Goal: Task Accomplishment & Management: Manage account settings

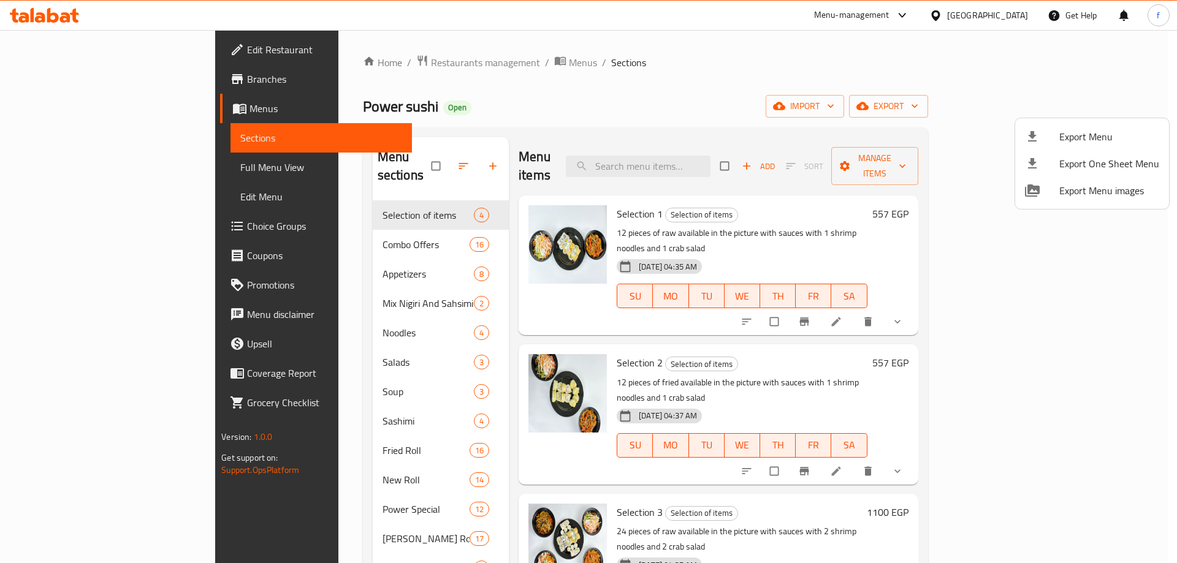
click at [1148, 337] on div at bounding box center [588, 281] width 1177 height 563
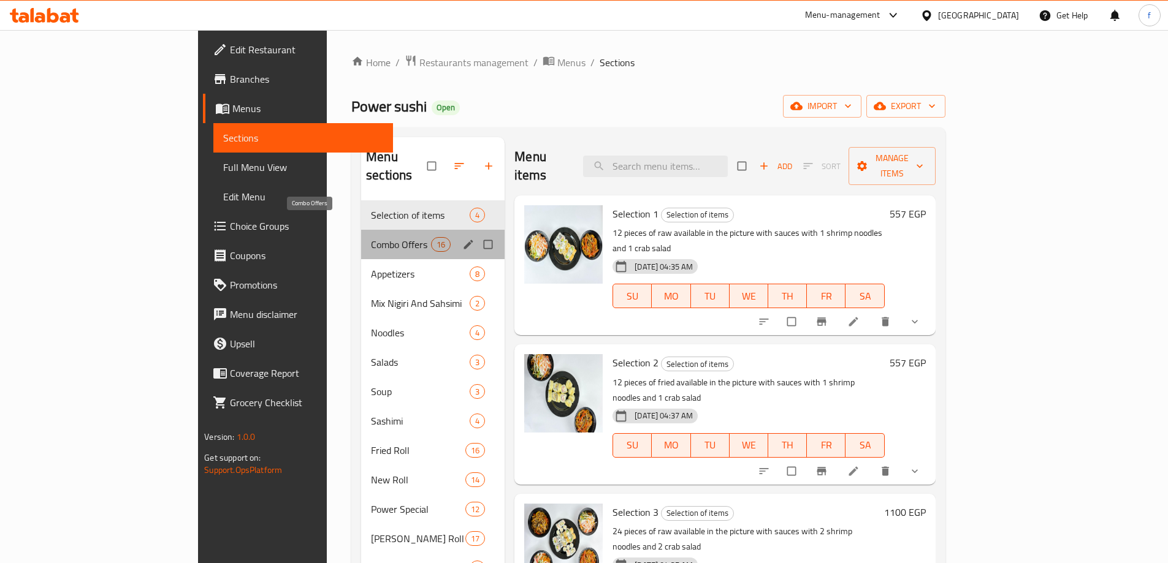
click at [372, 237] on span "Combo Offers" at bounding box center [401, 244] width 60 height 15
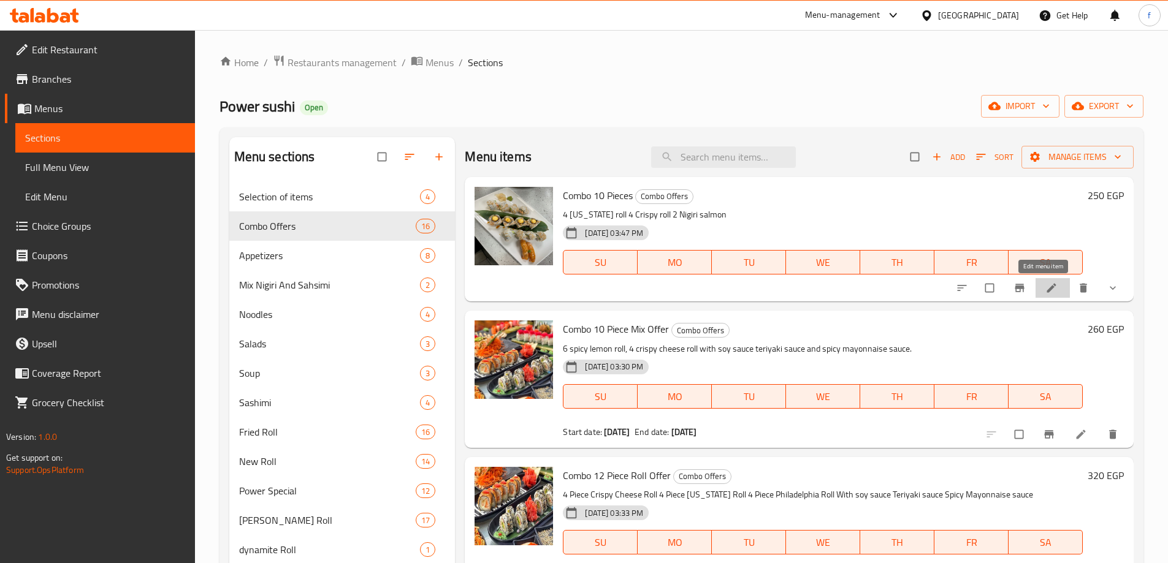
click at [1049, 286] on link at bounding box center [1052, 288] width 15 height 12
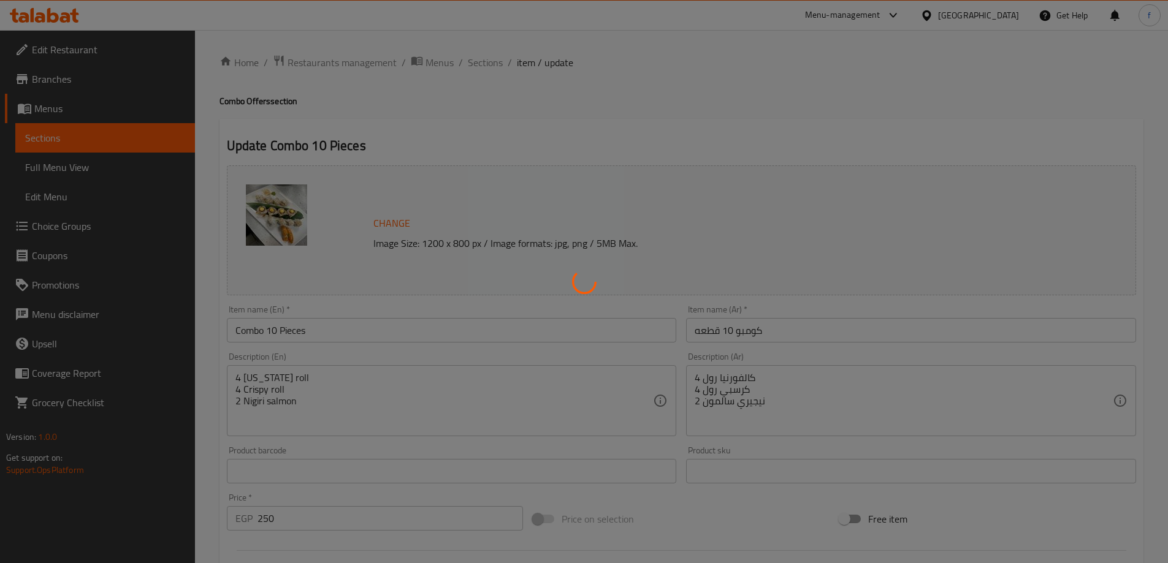
type input "الصوص1"
type input "1"
type input "3"
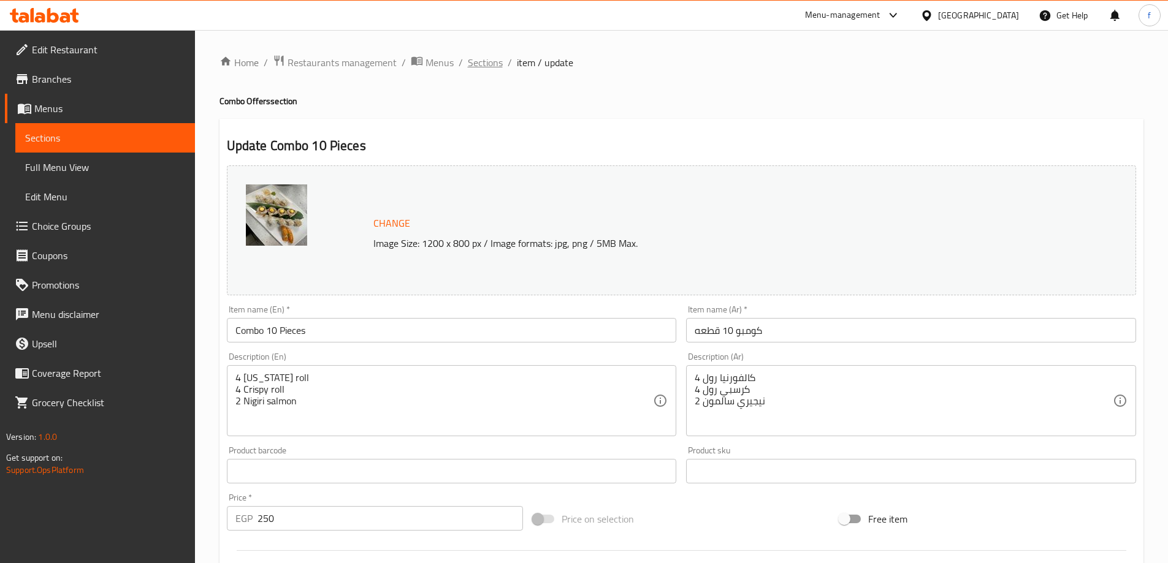
click at [496, 57] on span "Sections" at bounding box center [485, 62] width 35 height 15
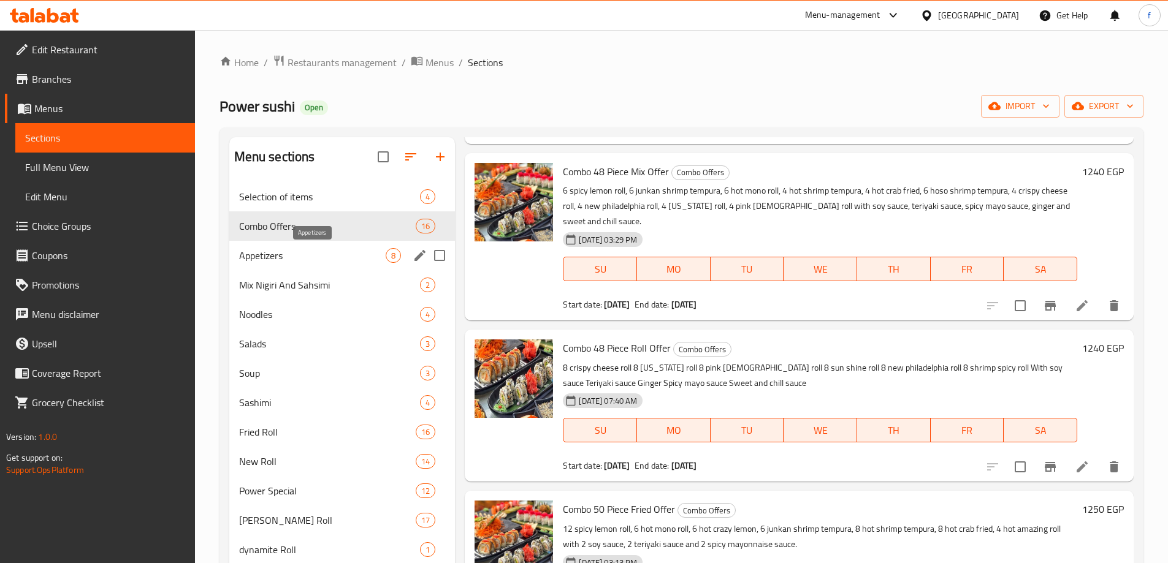
click at [345, 255] on span "Appetizers" at bounding box center [312, 255] width 147 height 15
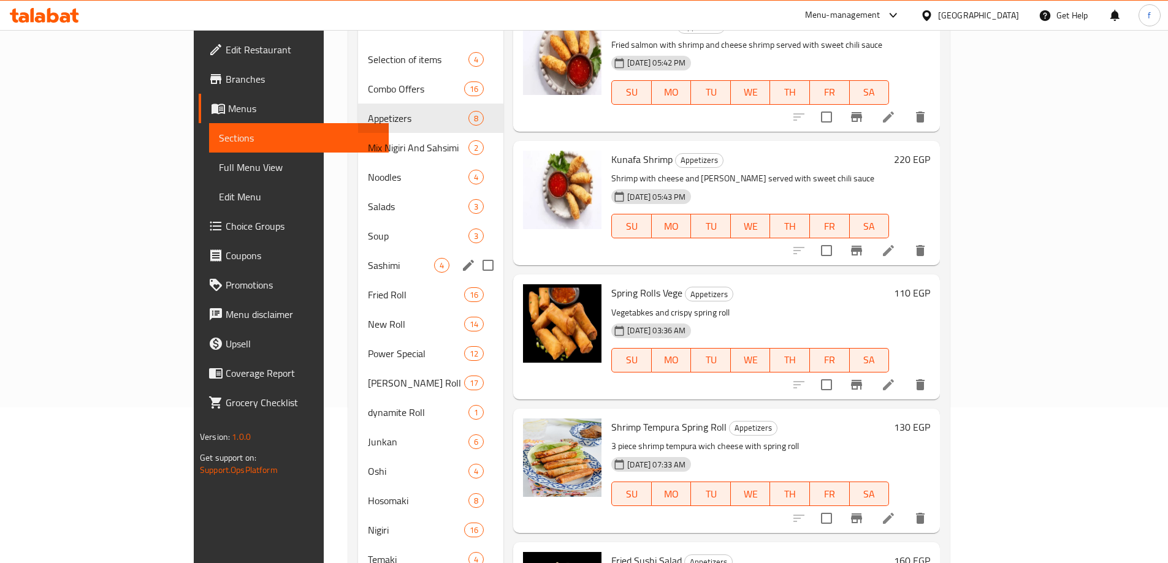
scroll to position [153, 0]
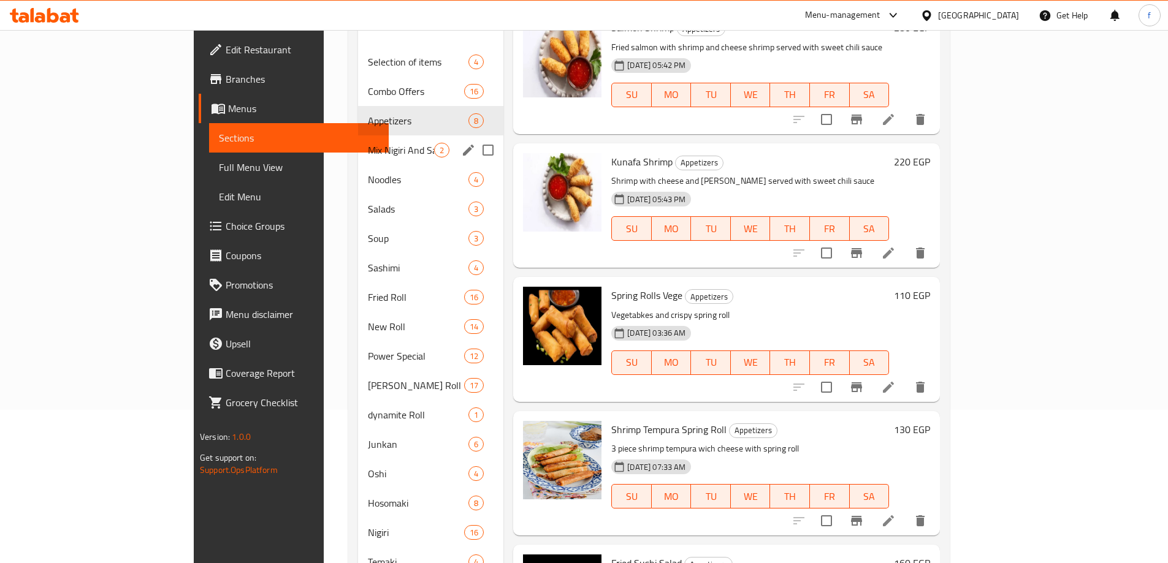
click at [358, 135] on div "Mix Nigiri And Sahsimi 2" at bounding box center [430, 149] width 145 height 29
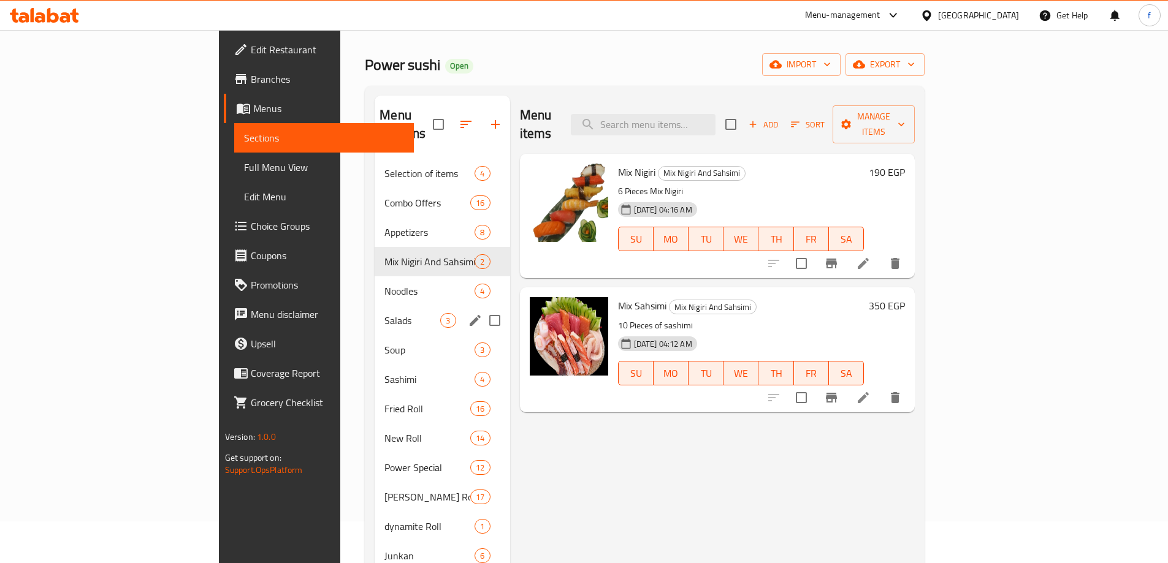
scroll to position [61, 0]
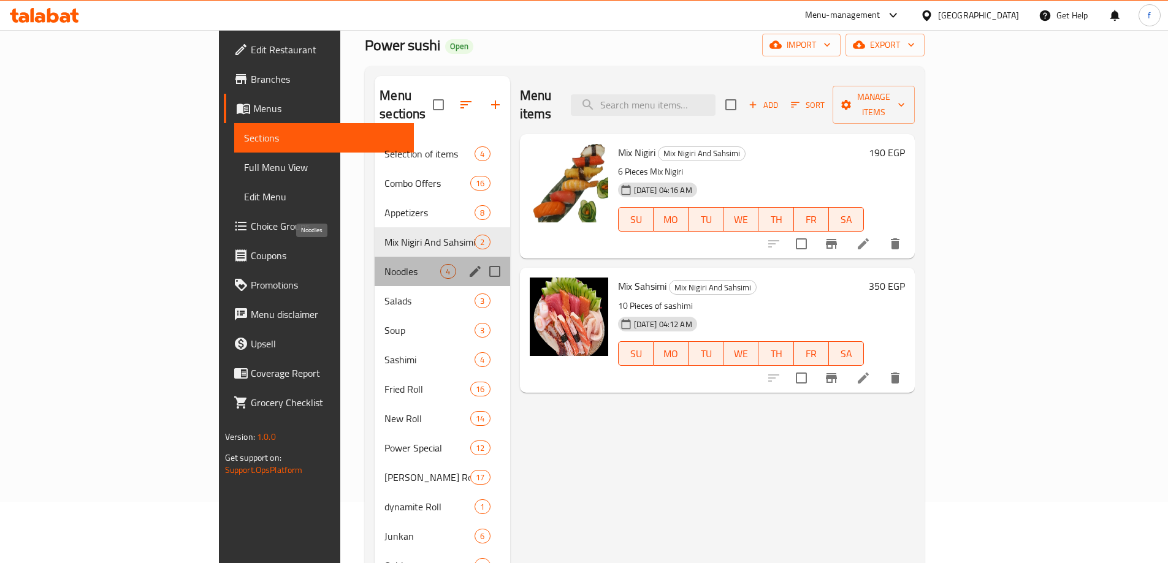
click at [384, 264] on span "Noodles" at bounding box center [412, 271] width 56 height 15
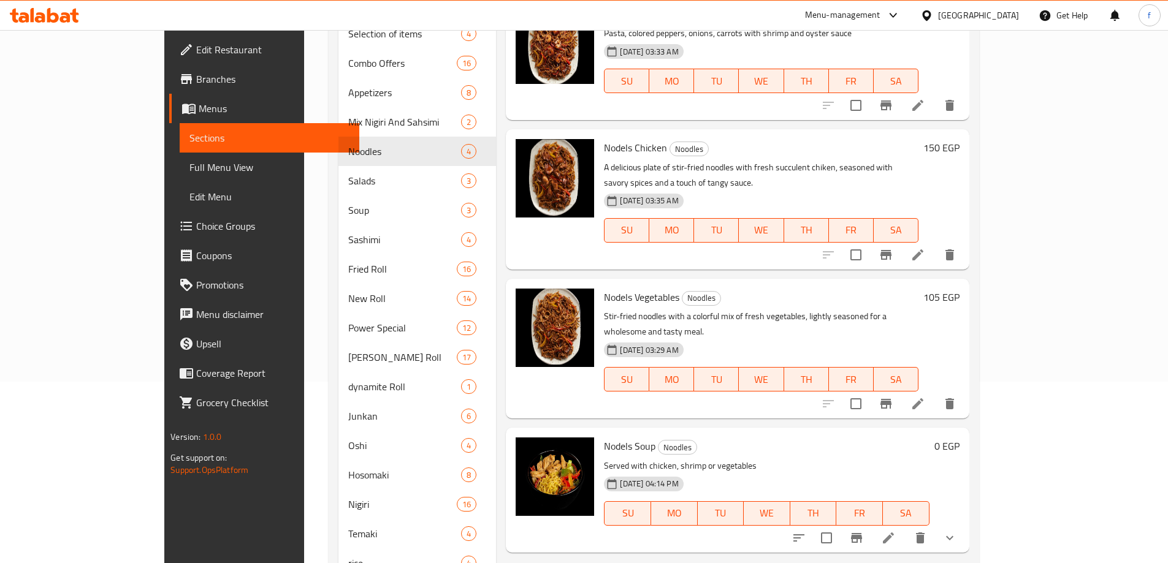
scroll to position [184, 0]
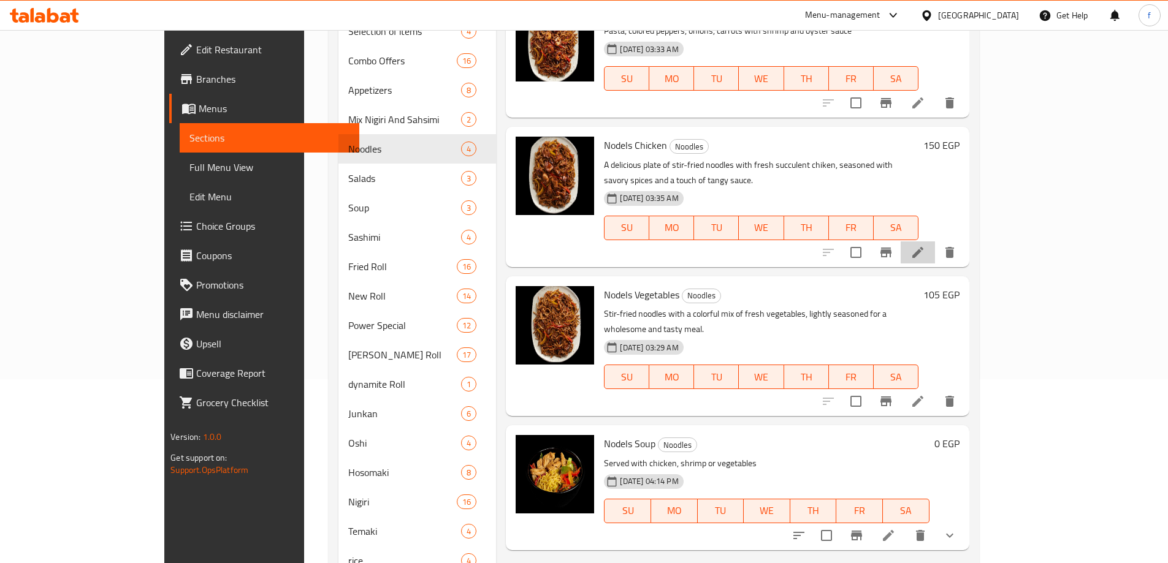
click at [935, 243] on li at bounding box center [918, 253] width 34 height 22
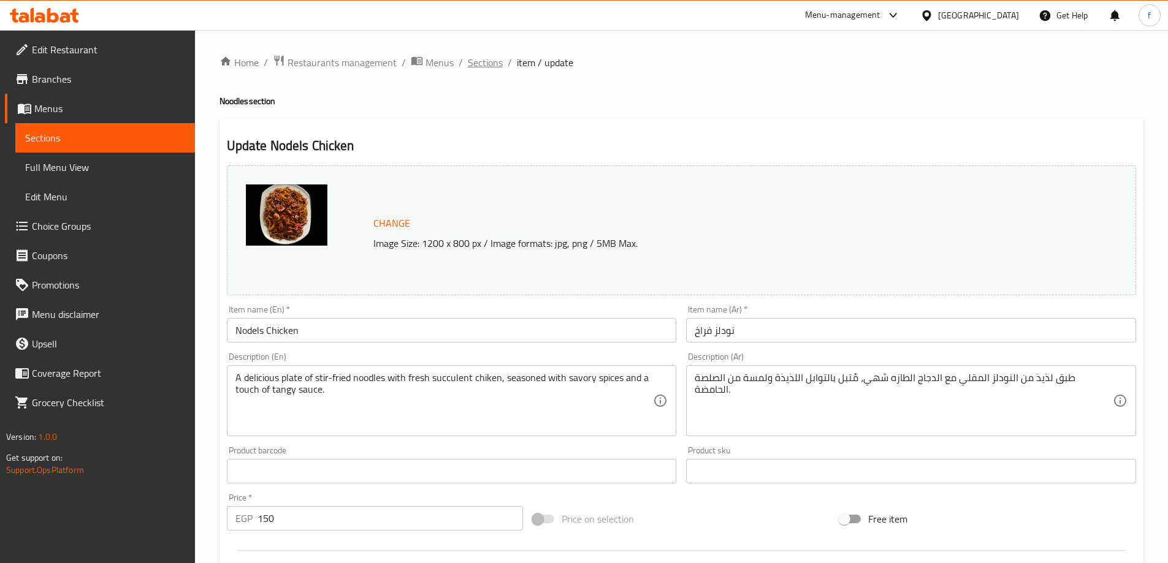
click at [476, 63] on span "Sections" at bounding box center [485, 62] width 35 height 15
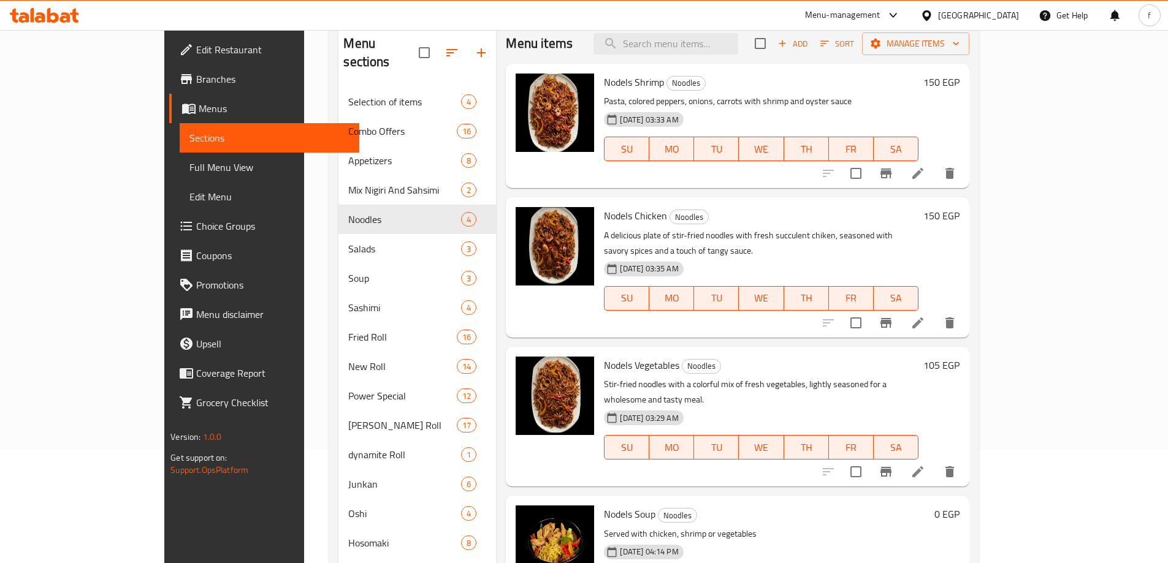
scroll to position [245, 0]
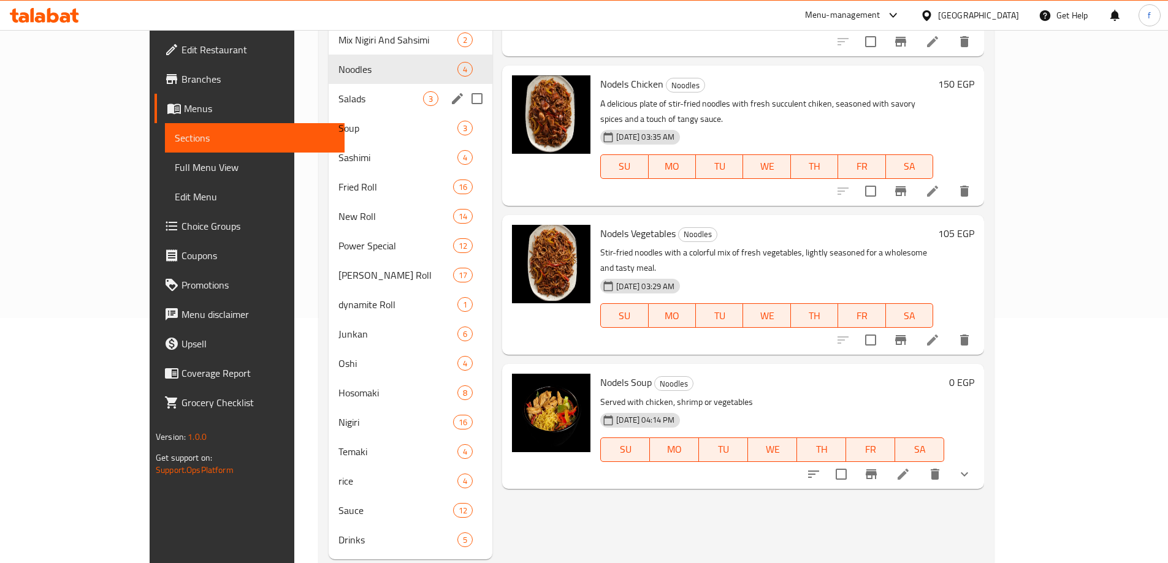
click at [329, 86] on div "Salads 3" at bounding box center [411, 98] width 164 height 29
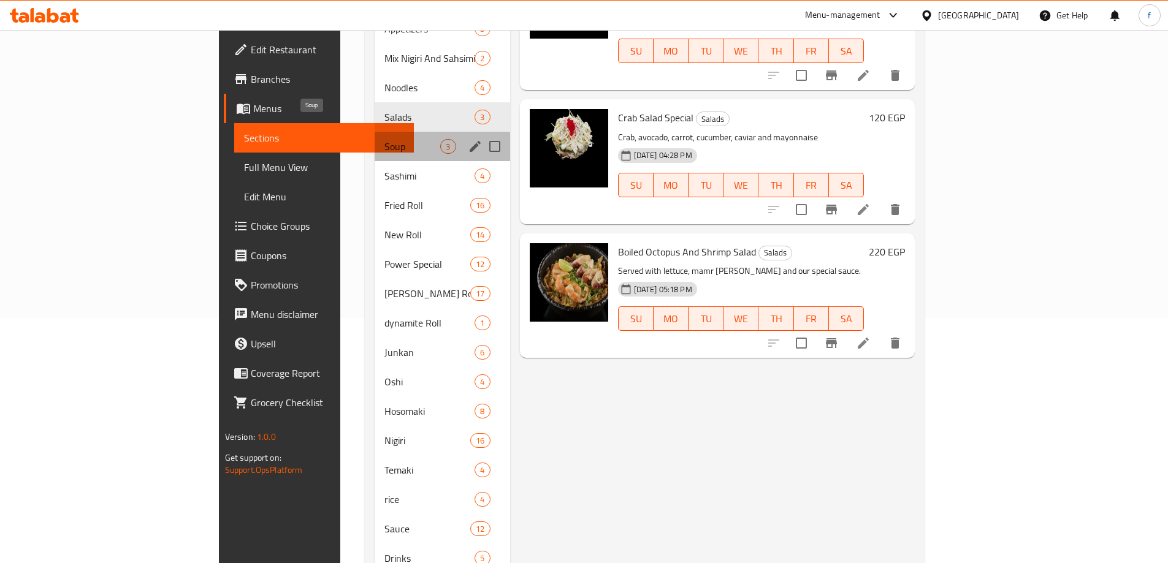
click at [384, 139] on span "Soup" at bounding box center [412, 146] width 56 height 15
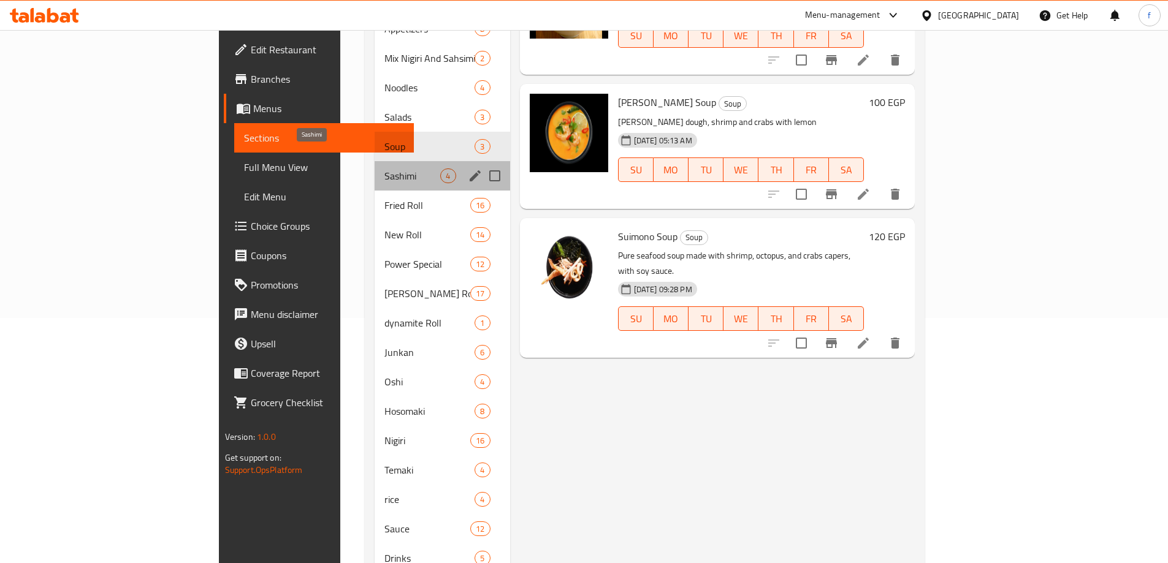
click at [384, 169] on span "Sashimi" at bounding box center [412, 176] width 56 height 15
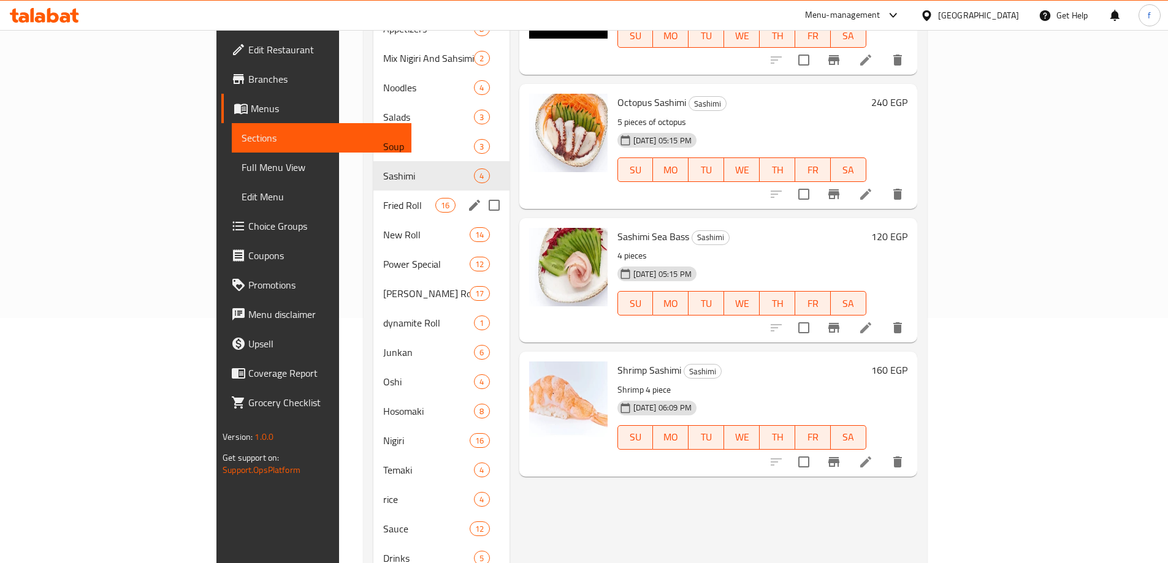
click at [383, 198] on span "Fried Roll" at bounding box center [409, 205] width 52 height 15
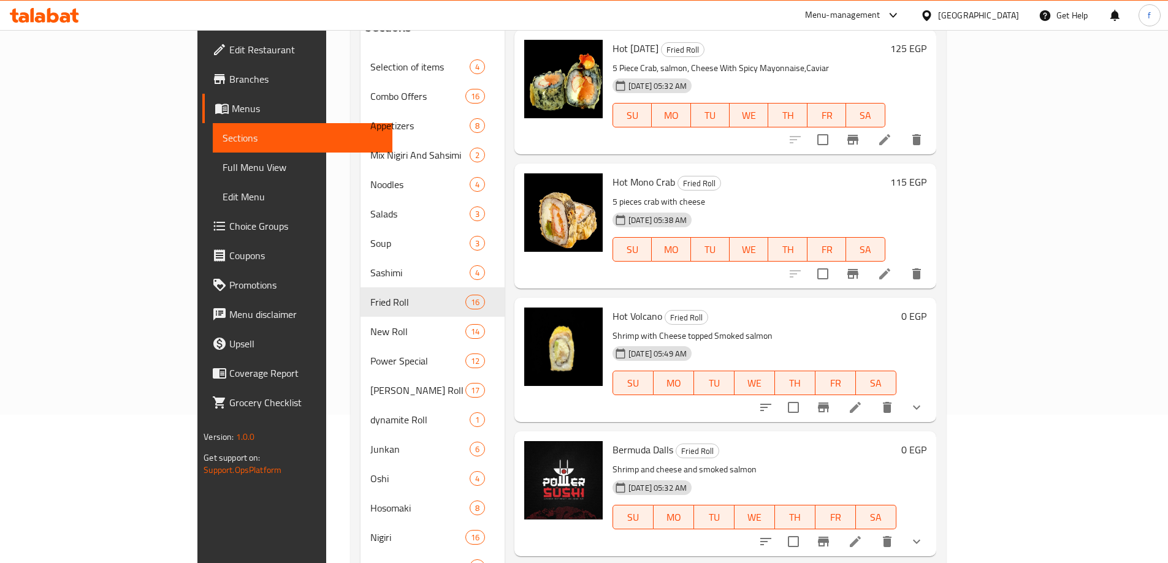
scroll to position [276, 0]
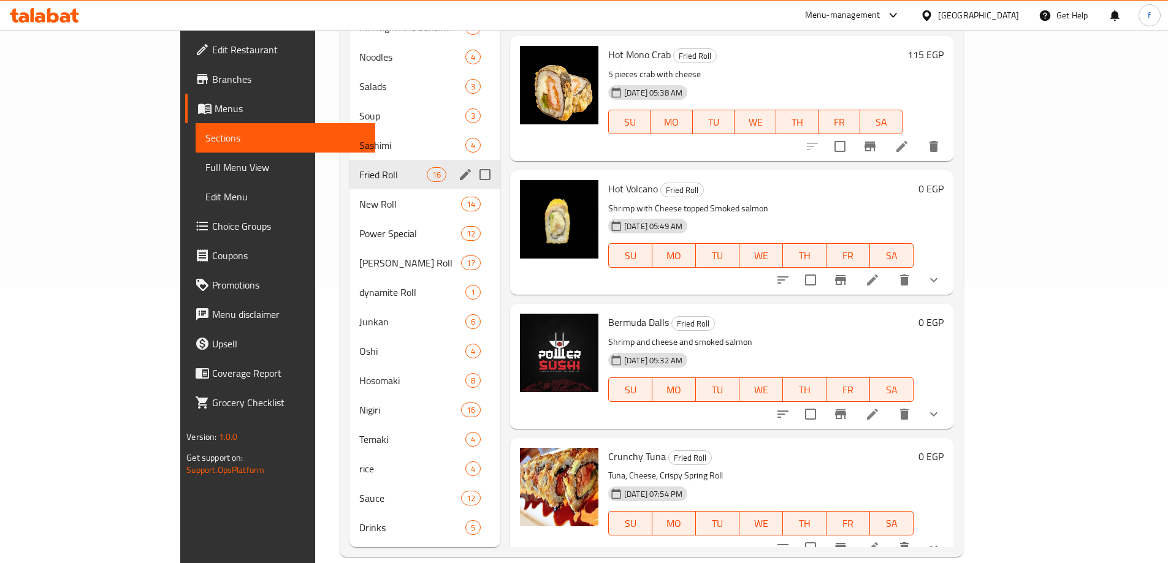
click at [349, 171] on div "Selection of items 4 Combo Offers 16 Appetizers 8 Mix Nigiri And Sahsimi 2 Nood…" at bounding box center [424, 234] width 151 height 618
click at [349, 197] on div "New Roll 14" at bounding box center [424, 203] width 151 height 29
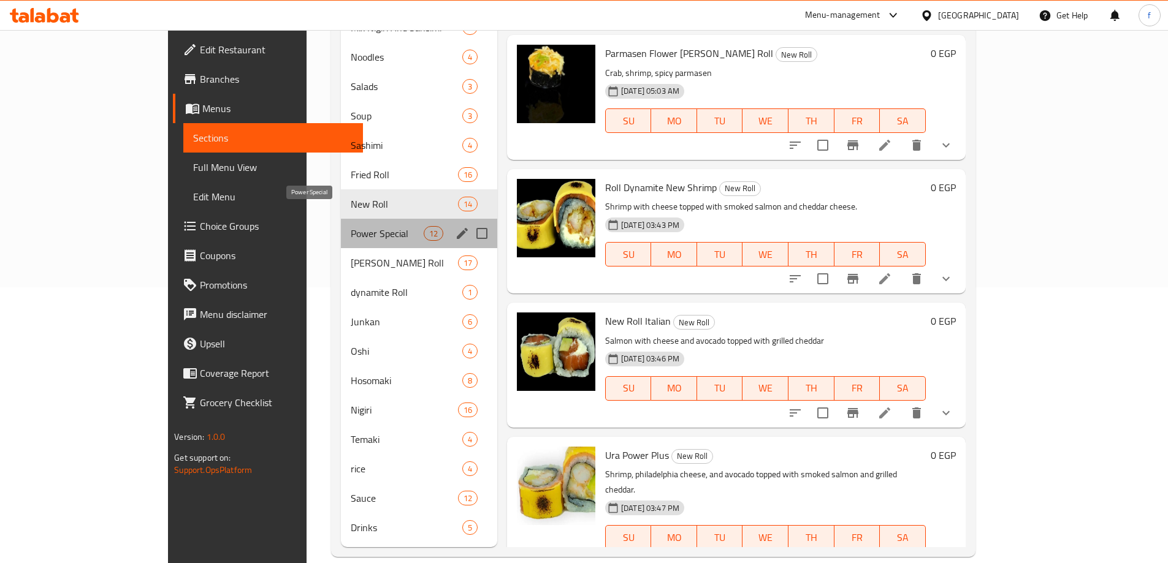
click at [351, 226] on span "Power Special" at bounding box center [387, 233] width 72 height 15
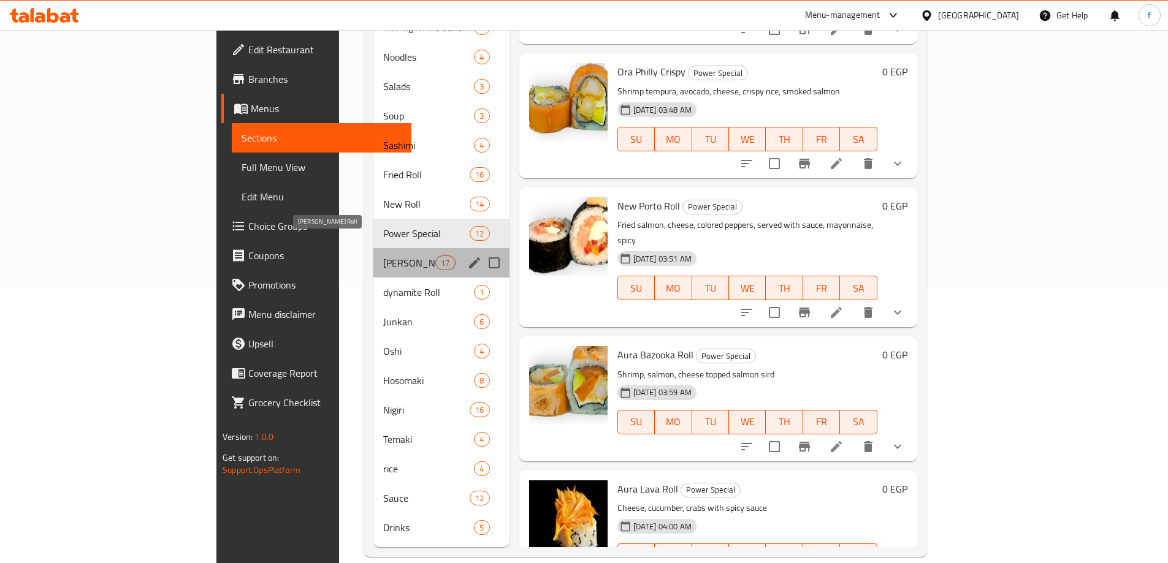
click at [383, 256] on span "[PERSON_NAME] Roll" at bounding box center [409, 263] width 52 height 15
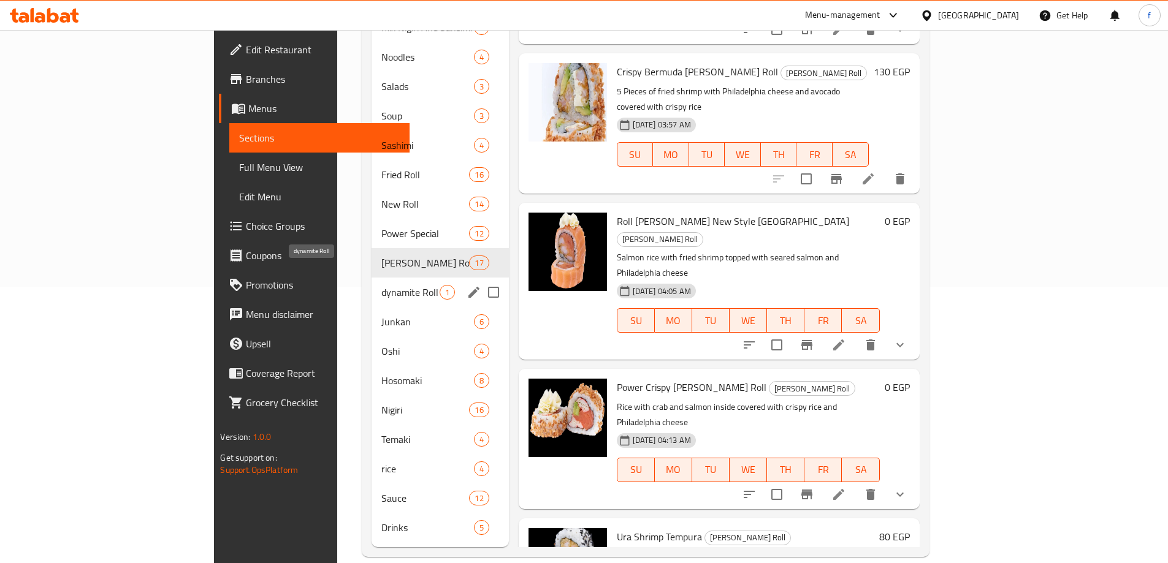
click at [381, 285] on span "dynamite Roll" at bounding box center [410, 292] width 58 height 15
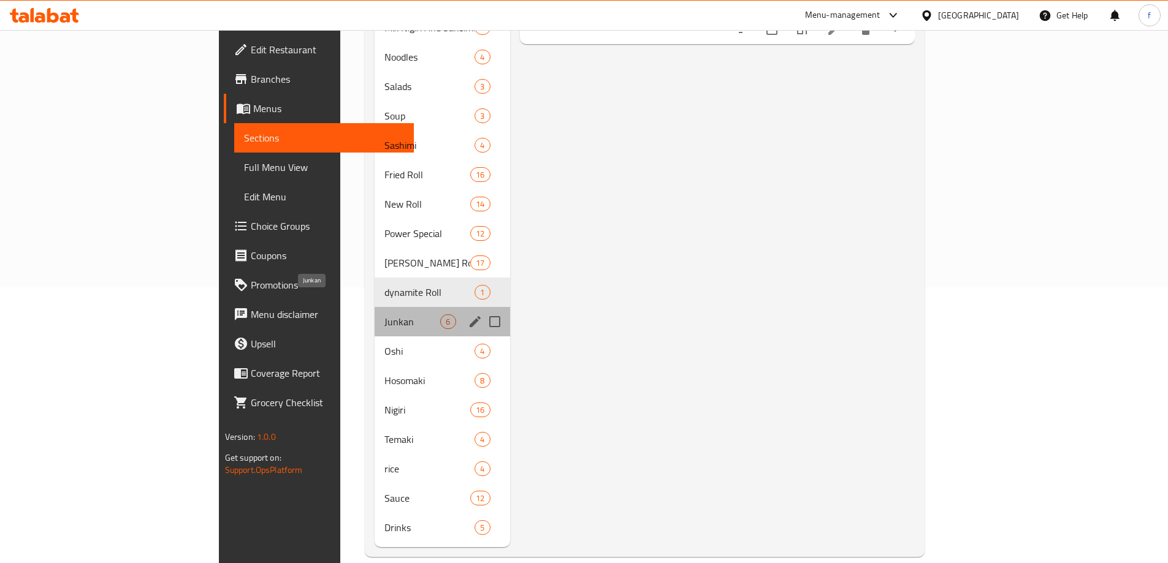
click at [384, 314] on span "Junkan" at bounding box center [412, 321] width 56 height 15
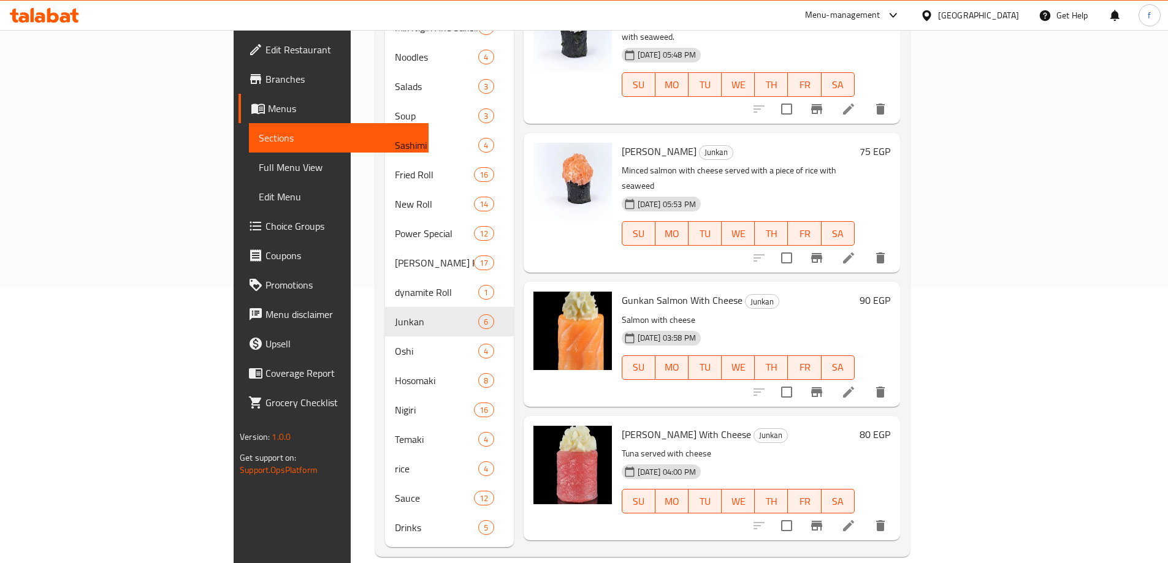
scroll to position [167, 0]
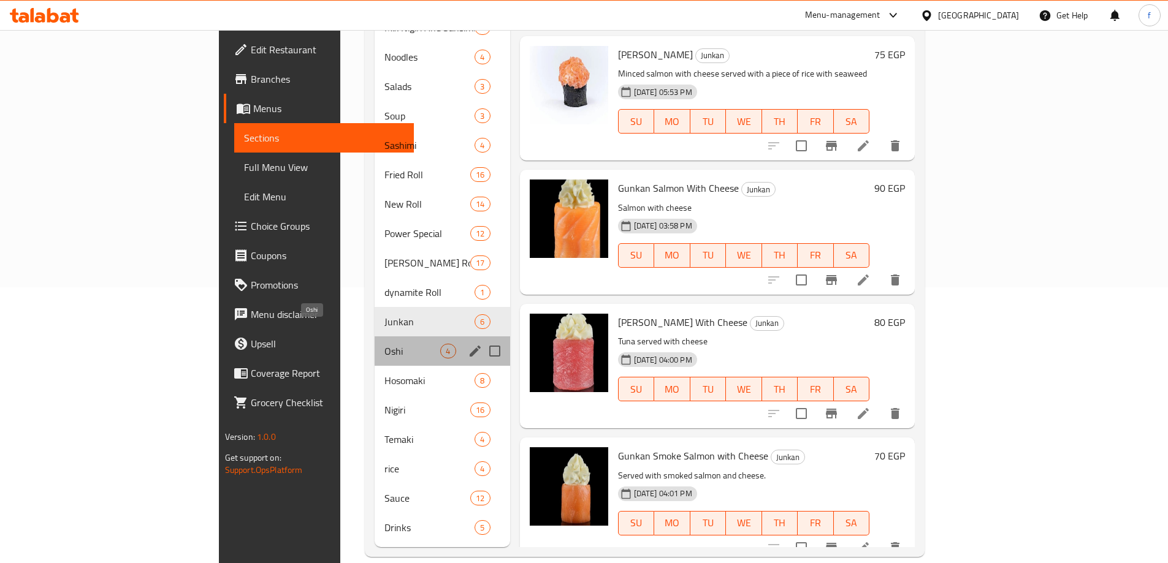
click at [384, 344] on span "Oshi" at bounding box center [412, 351] width 56 height 15
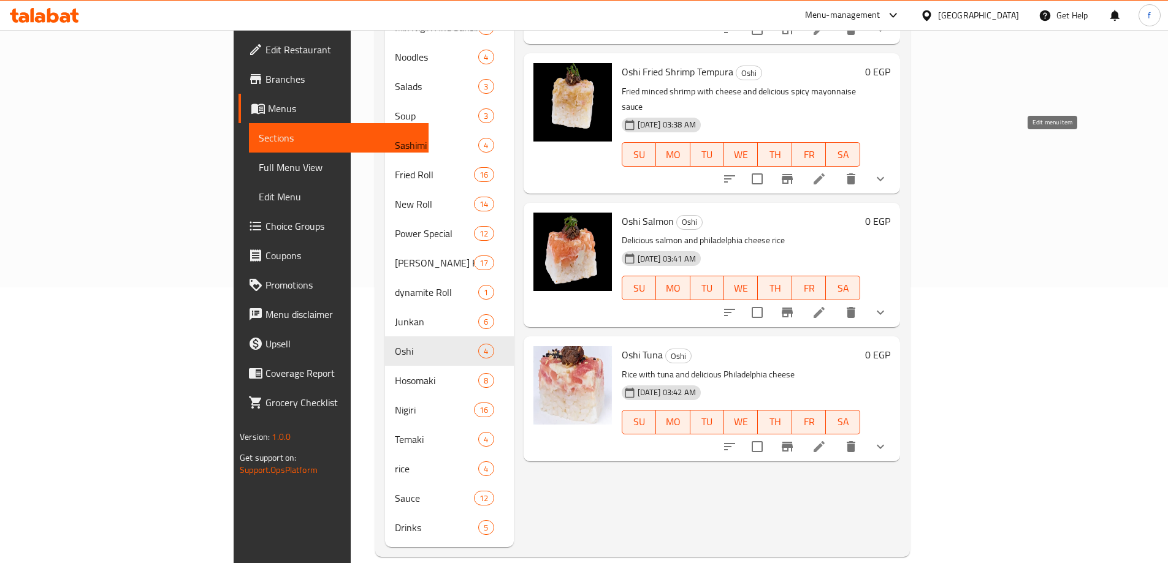
click at [825, 173] on icon at bounding box center [819, 178] width 11 height 11
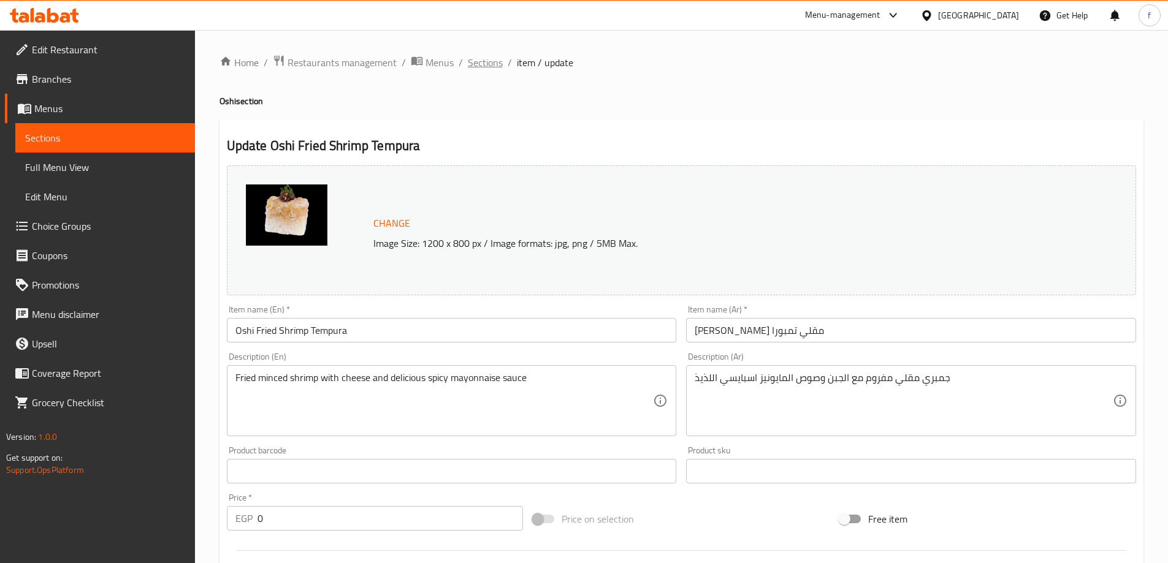
click at [476, 62] on span "Sections" at bounding box center [485, 62] width 35 height 15
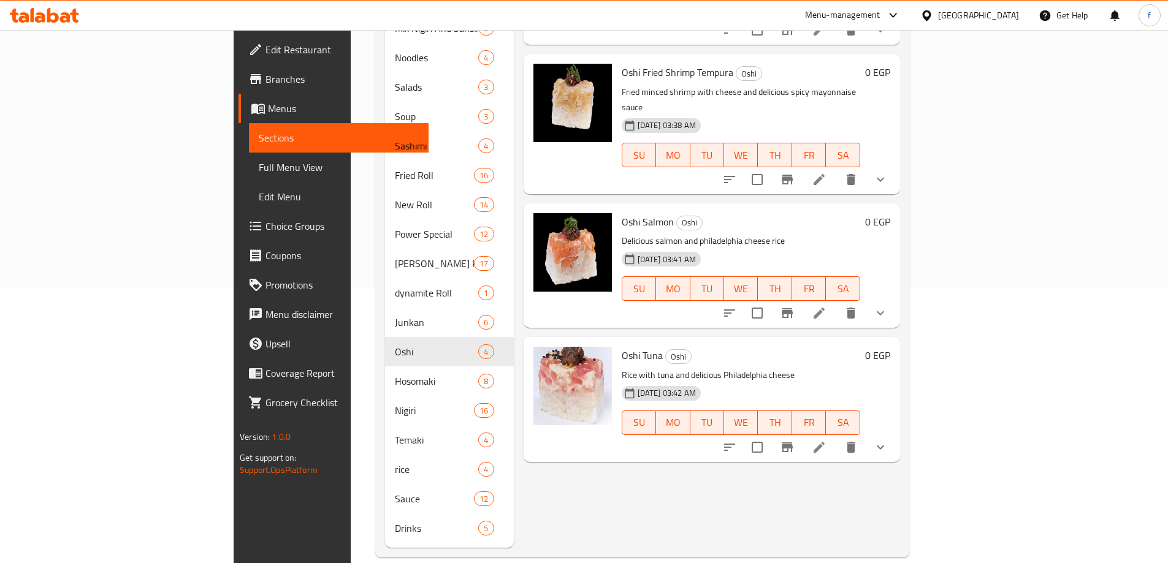
scroll to position [276, 0]
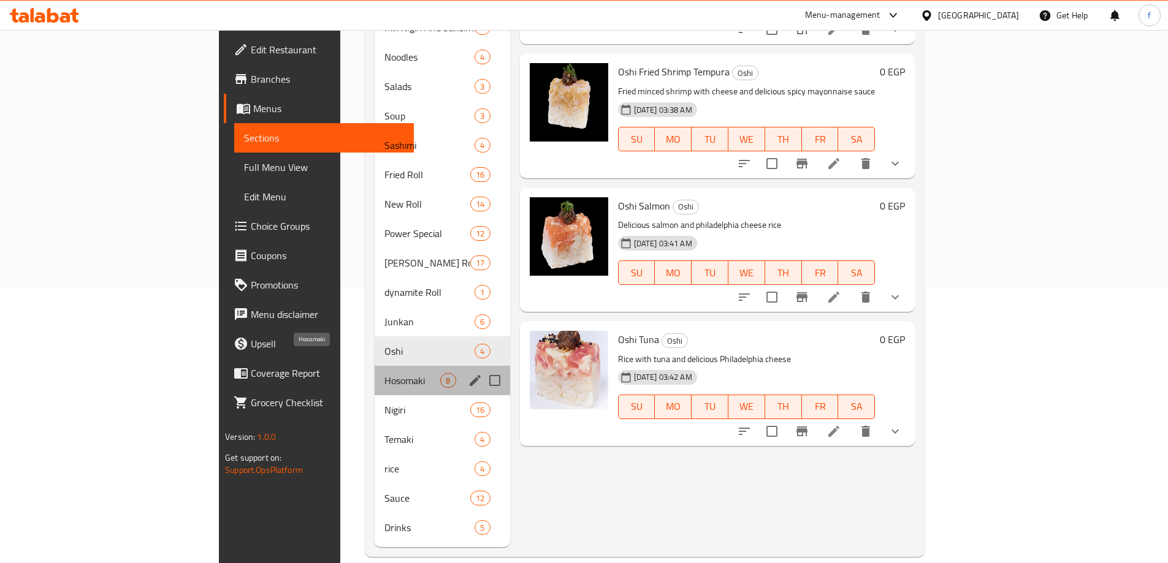
click at [384, 373] on span "Hosomaki" at bounding box center [412, 380] width 56 height 15
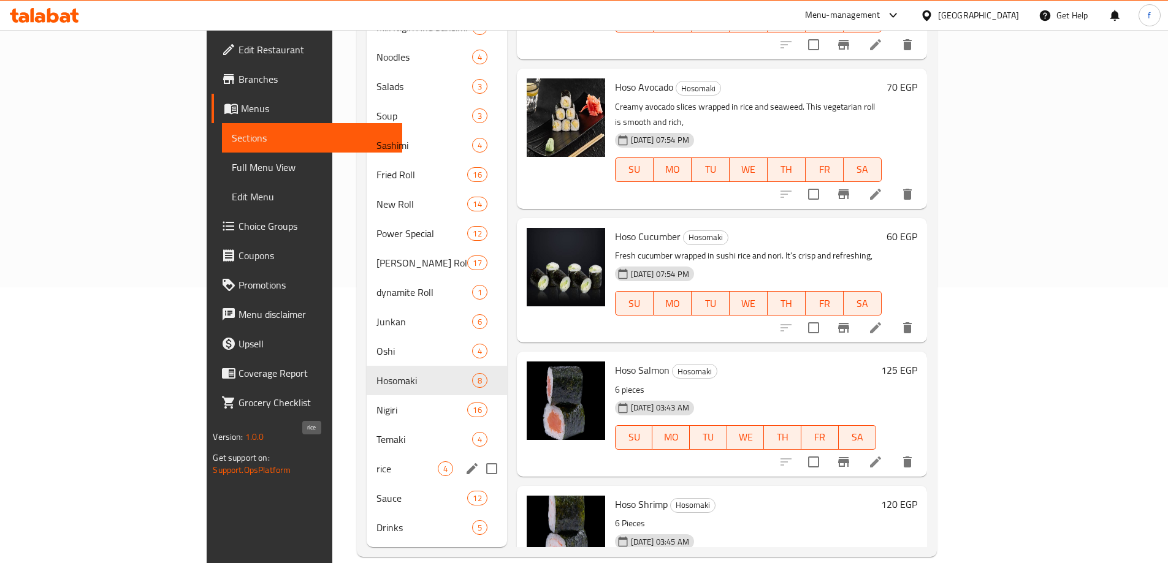
click at [376, 462] on span "rice" at bounding box center [406, 469] width 61 height 15
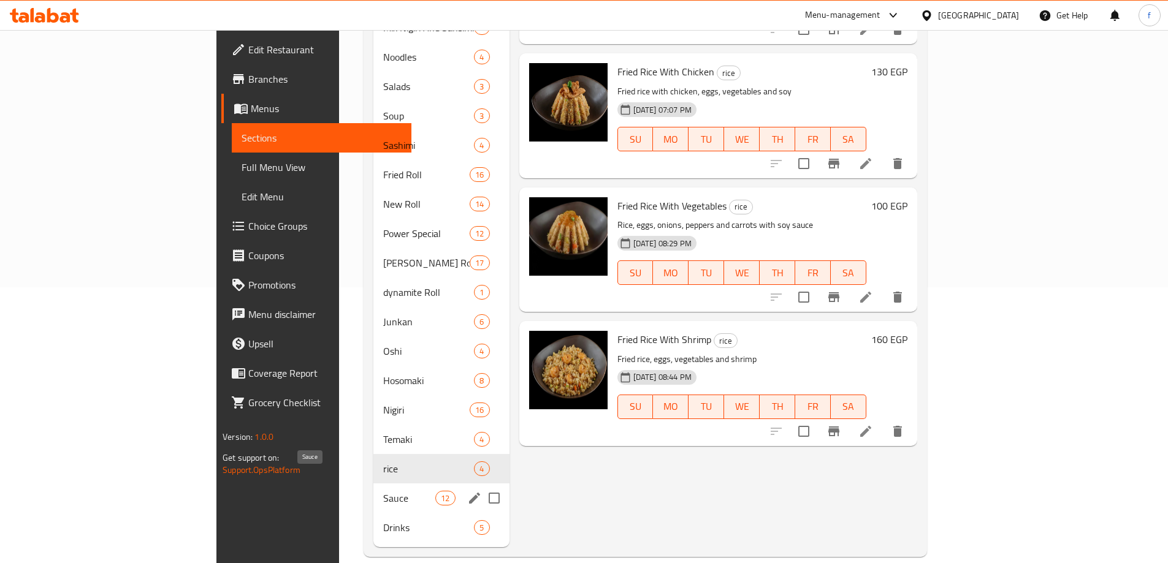
click at [383, 491] on span "Sauce" at bounding box center [409, 498] width 52 height 15
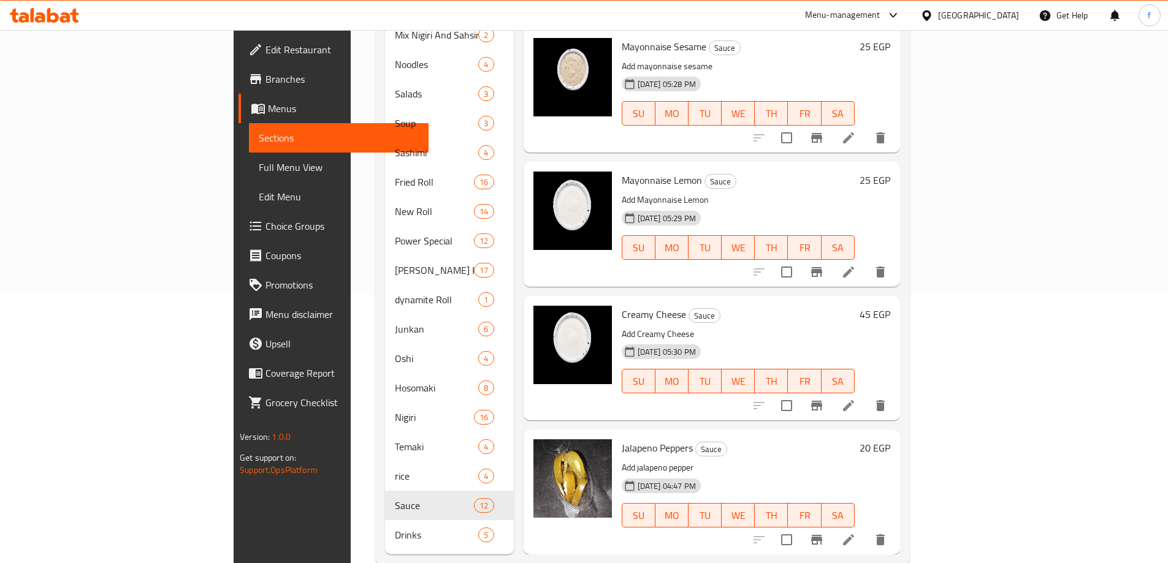
scroll to position [276, 0]
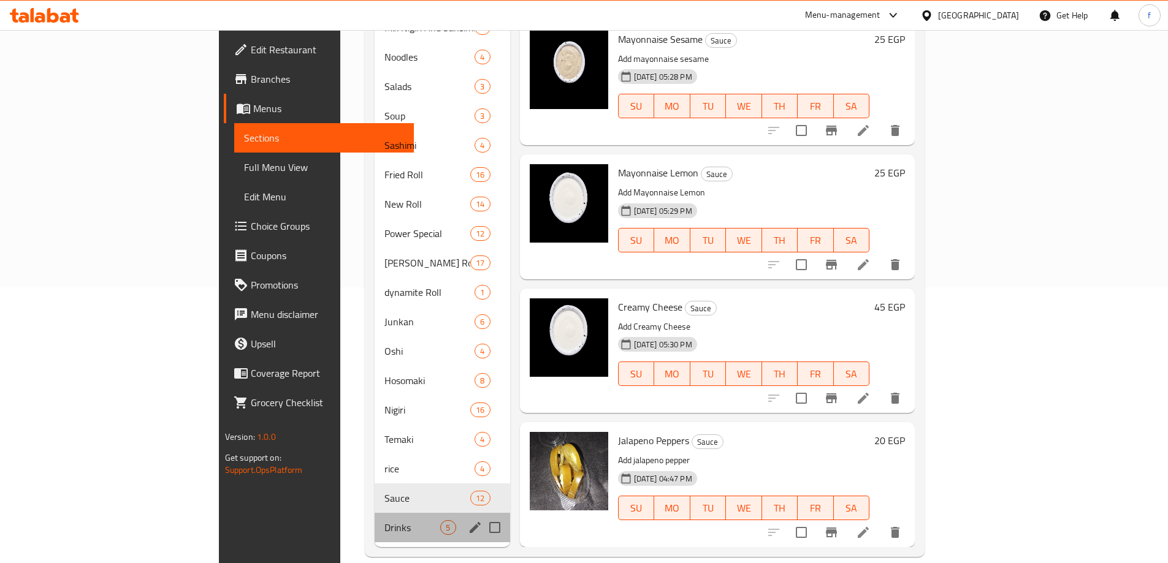
click at [375, 513] on div "Drinks 5" at bounding box center [442, 527] width 135 height 29
